Goal: Task Accomplishment & Management: Use online tool/utility

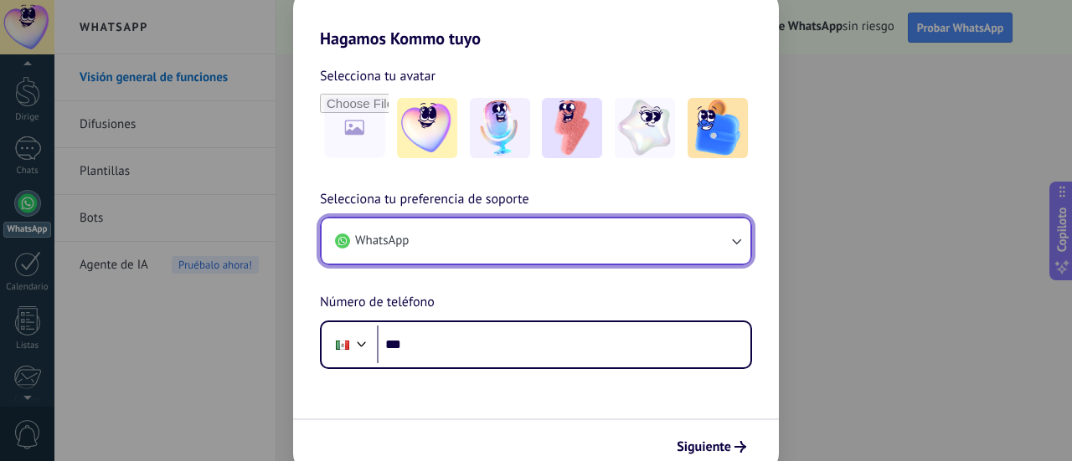
click at [486, 237] on button "WhatsApp" at bounding box center [535, 241] width 429 height 45
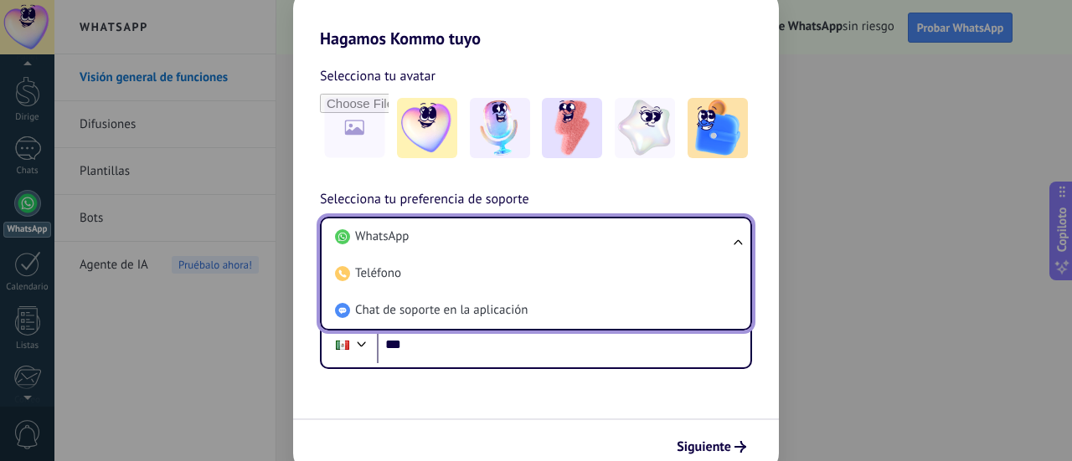
click at [486, 237] on li "WhatsApp" at bounding box center [532, 237] width 409 height 37
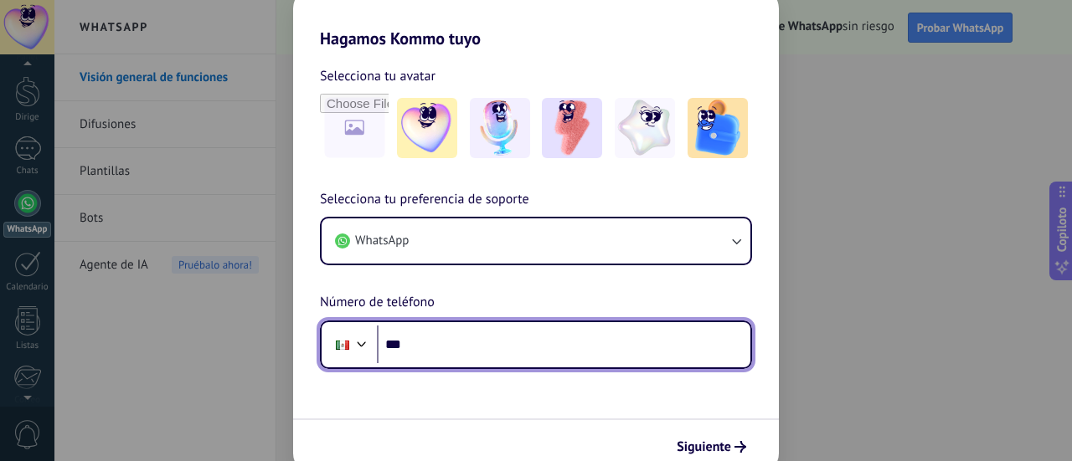
click at [446, 348] on input "***" at bounding box center [563, 345] width 373 height 39
type input "**********"
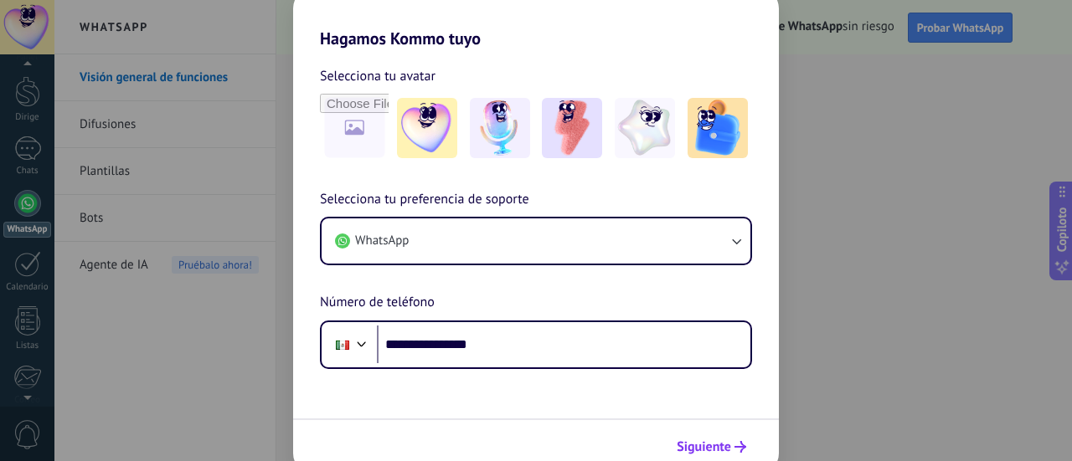
click at [712, 449] on font "Siguiente" at bounding box center [703, 447] width 54 height 17
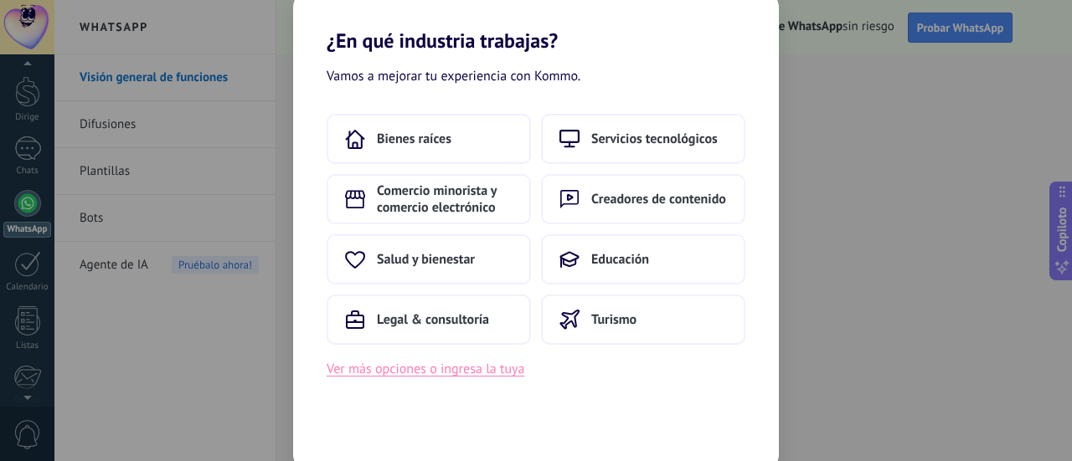
click at [437, 372] on font "Ver más opciones o ingresa la tuya" at bounding box center [425, 369] width 198 height 17
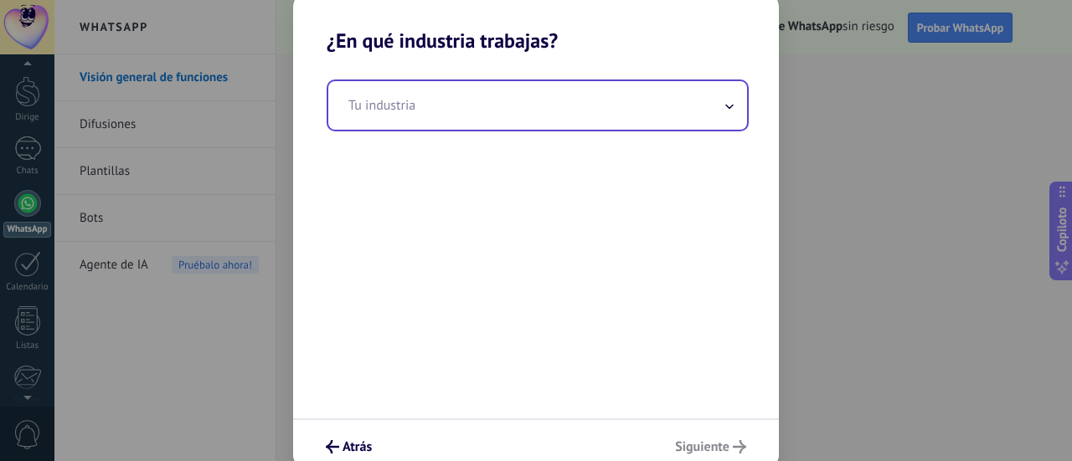
click at [666, 96] on input "text" at bounding box center [537, 105] width 419 height 49
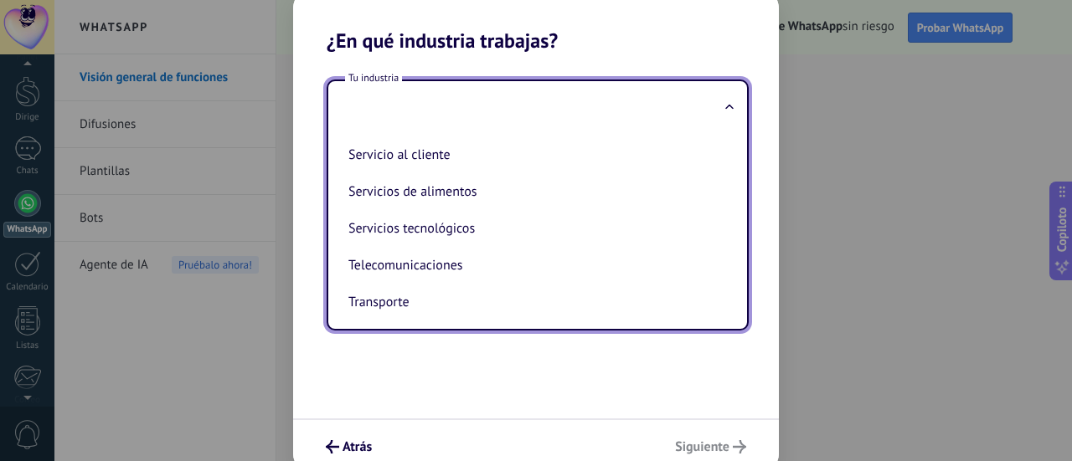
scroll to position [453, 0]
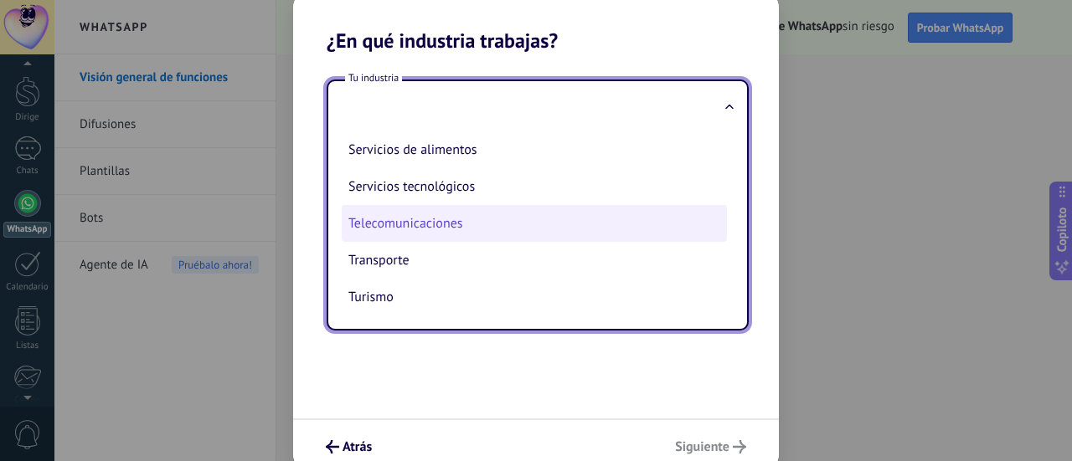
click at [417, 222] on font "Telecomunicaciones" at bounding box center [405, 223] width 115 height 17
type input "**********"
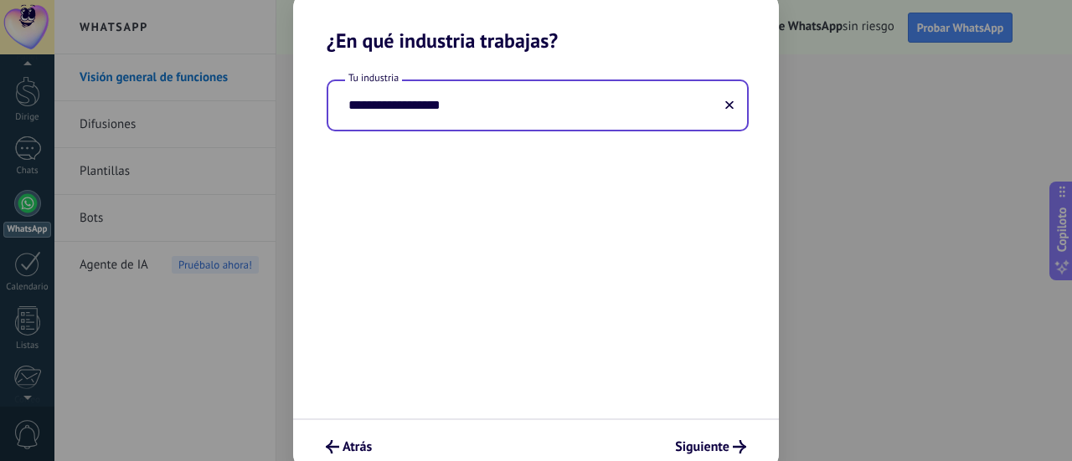
click at [607, 289] on div "**********" at bounding box center [536, 236] width 486 height 366
click at [692, 445] on font "Siguiente" at bounding box center [702, 447] width 54 height 17
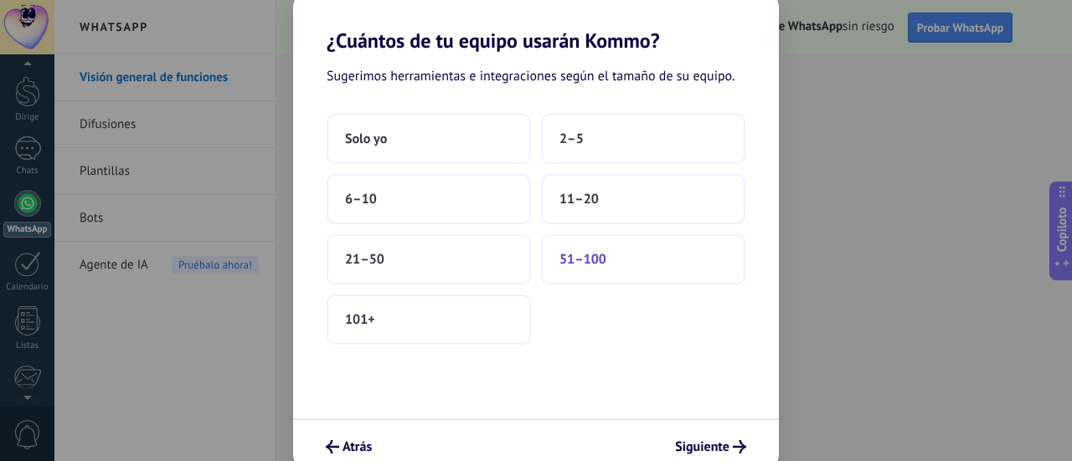
click at [609, 270] on button "51–100" at bounding box center [643, 259] width 204 height 50
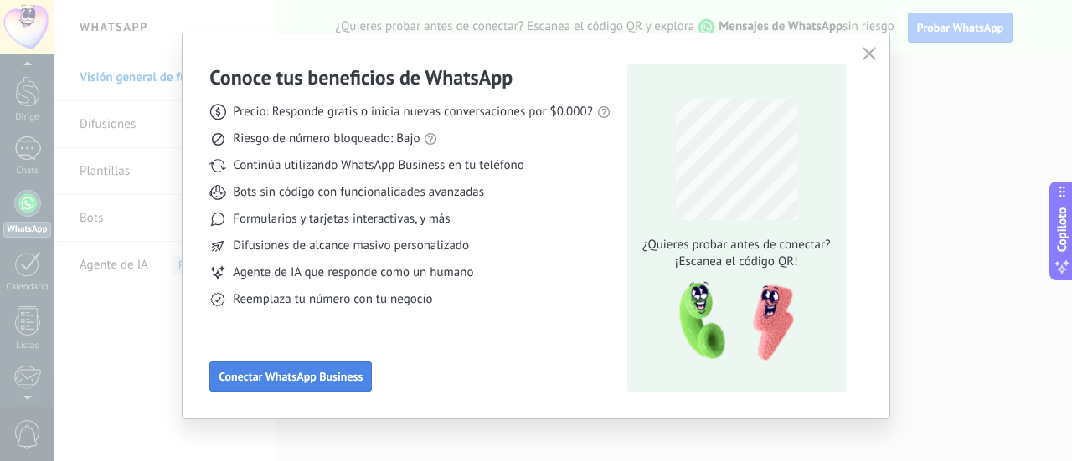
scroll to position [33, 0]
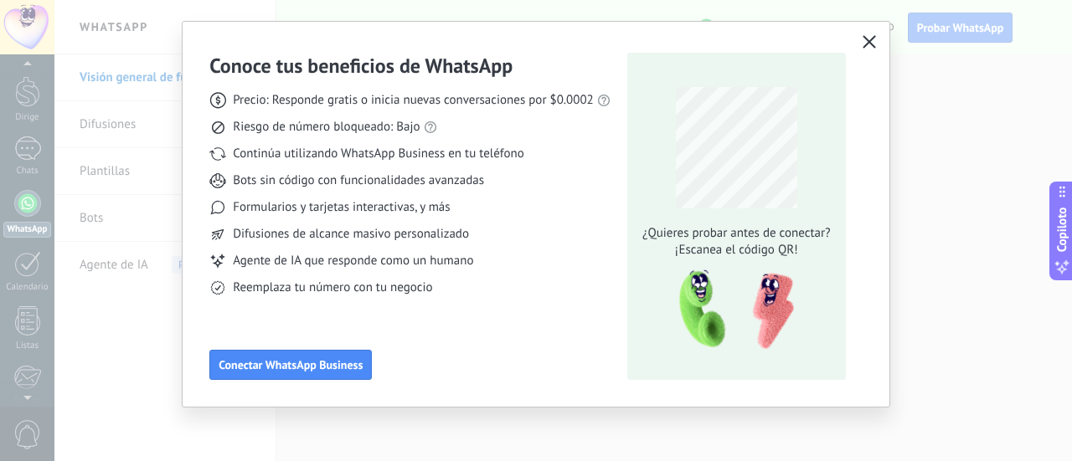
click at [862, 37] on icon "button" at bounding box center [868, 41] width 13 height 13
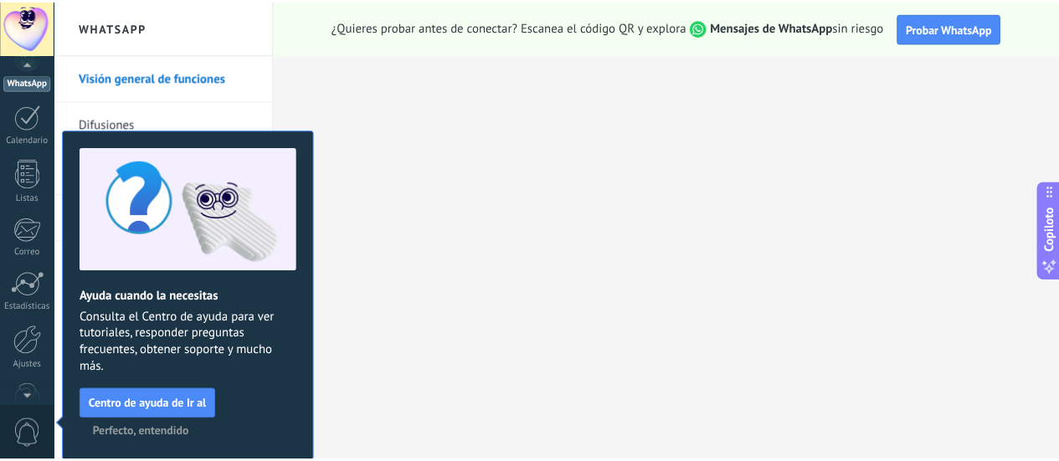
scroll to position [48, 0]
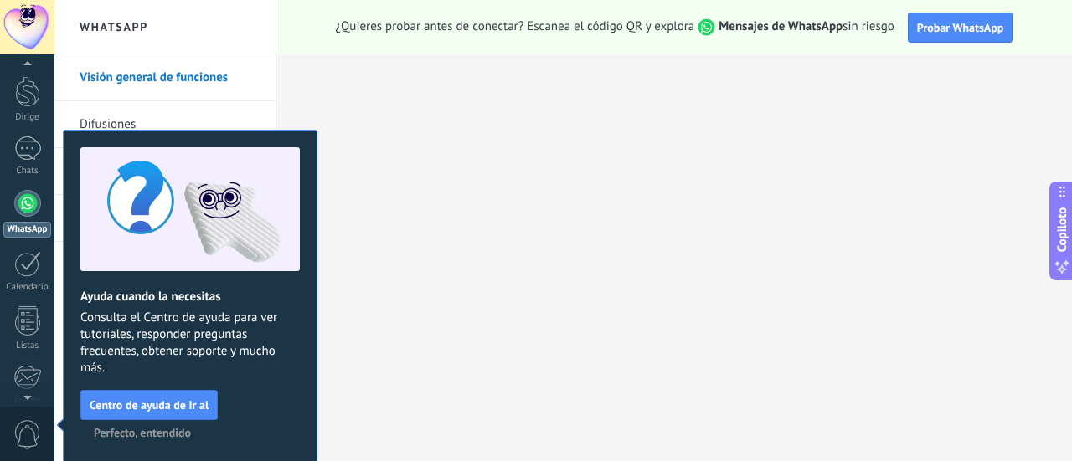
click at [141, 431] on font "Perfecto, entendido" at bounding box center [142, 432] width 97 height 15
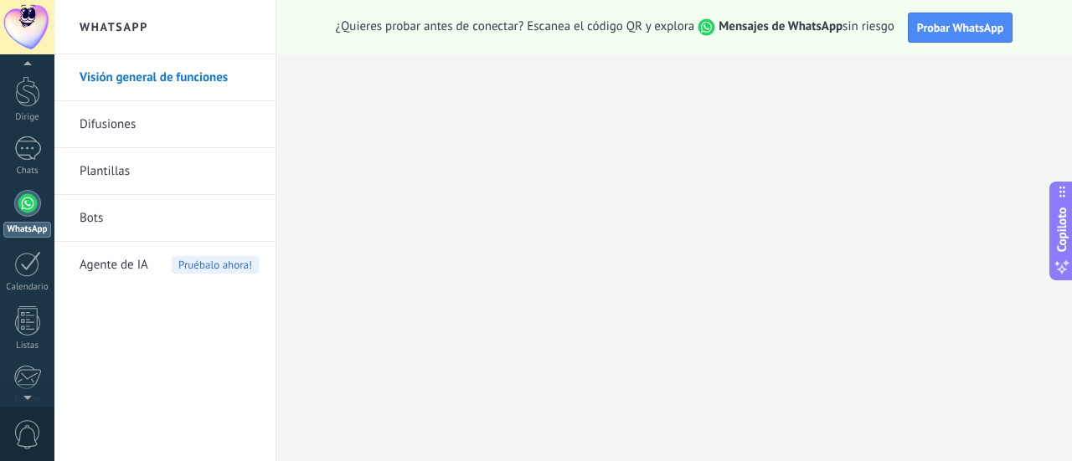
click at [32, 208] on div at bounding box center [27, 203] width 27 height 27
click at [937, 26] on font "Probar WhatsApp" at bounding box center [960, 27] width 87 height 15
click at [171, 132] on link "Difusiones" at bounding box center [169, 124] width 179 height 47
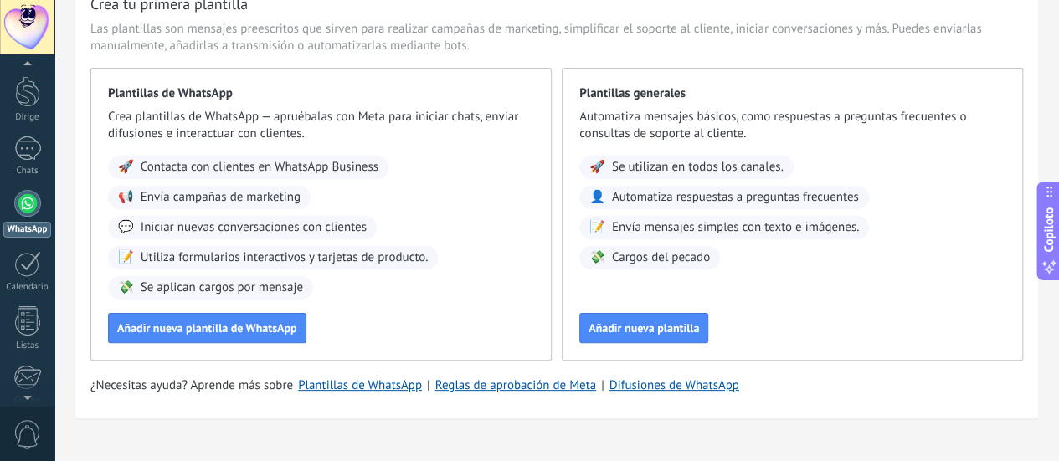
scroll to position [120, 0]
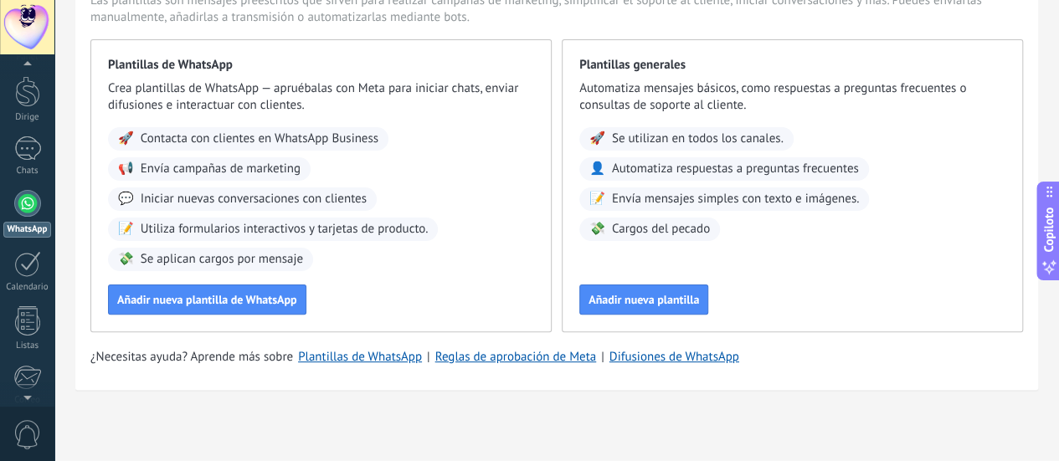
click at [1005, 0] on span "Las plantillas son mensajes preescritos que sirven para realizar campañas de ma…" at bounding box center [556, 8] width 933 height 33
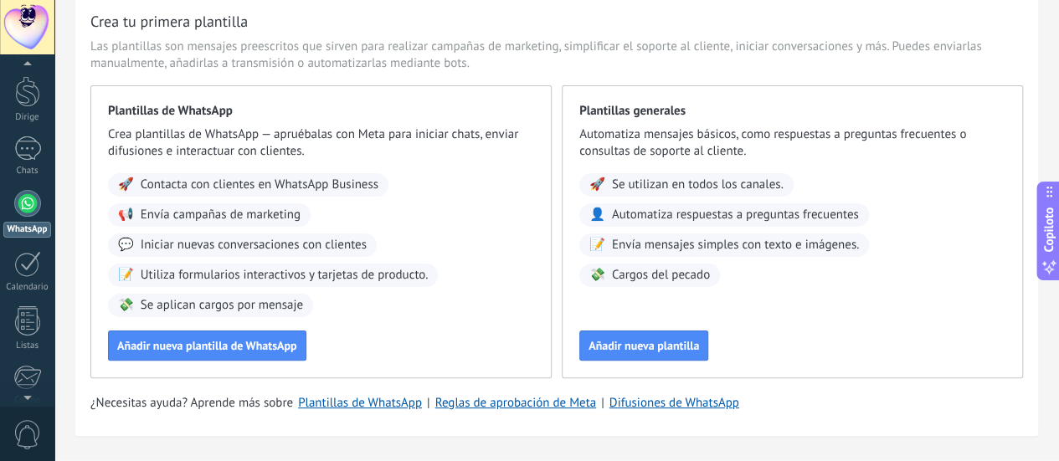
scroll to position [84, 0]
